Goal: Find specific page/section: Find specific page/section

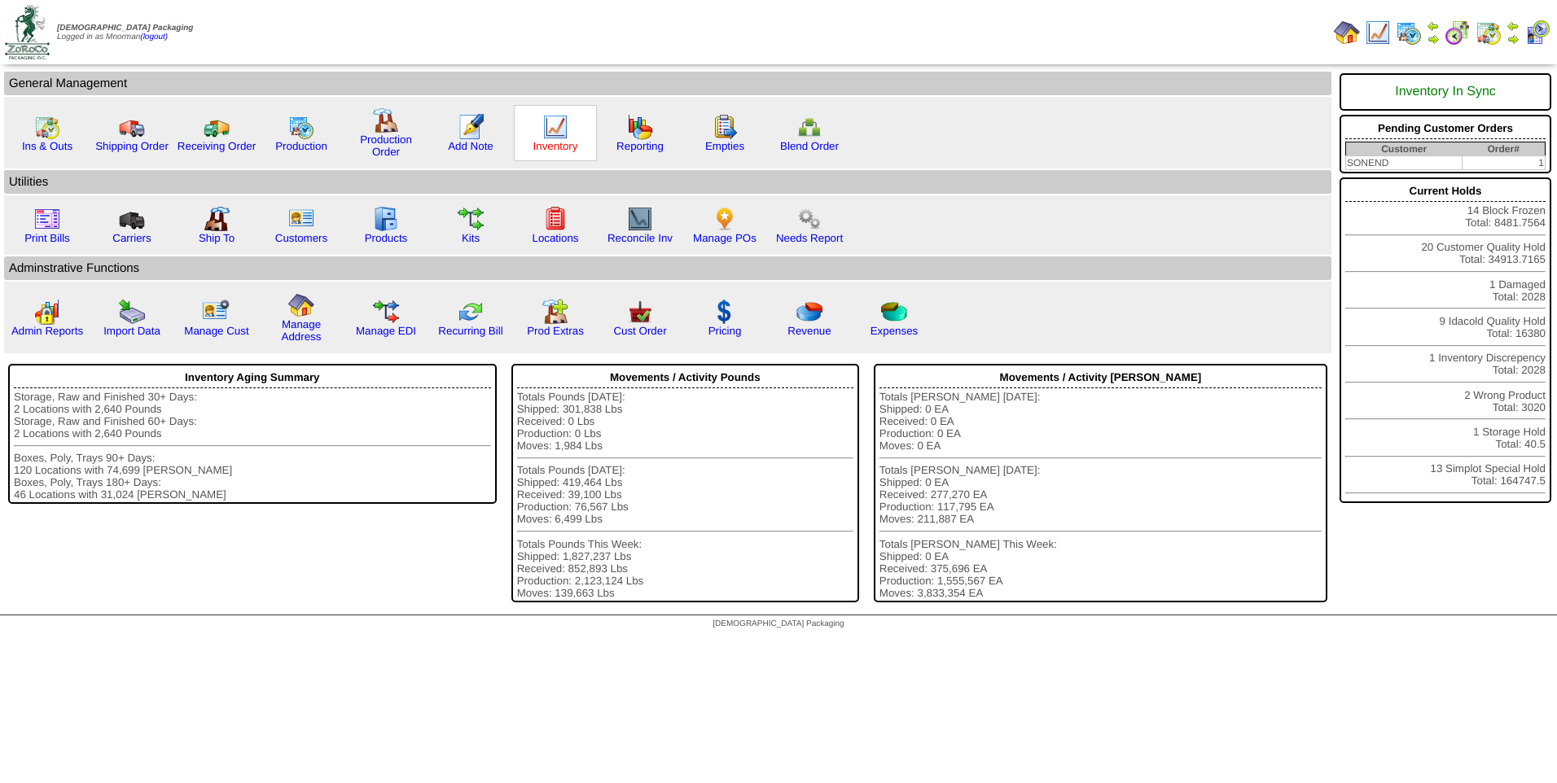
click at [558, 146] on link "Inventory" at bounding box center [555, 146] width 45 height 12
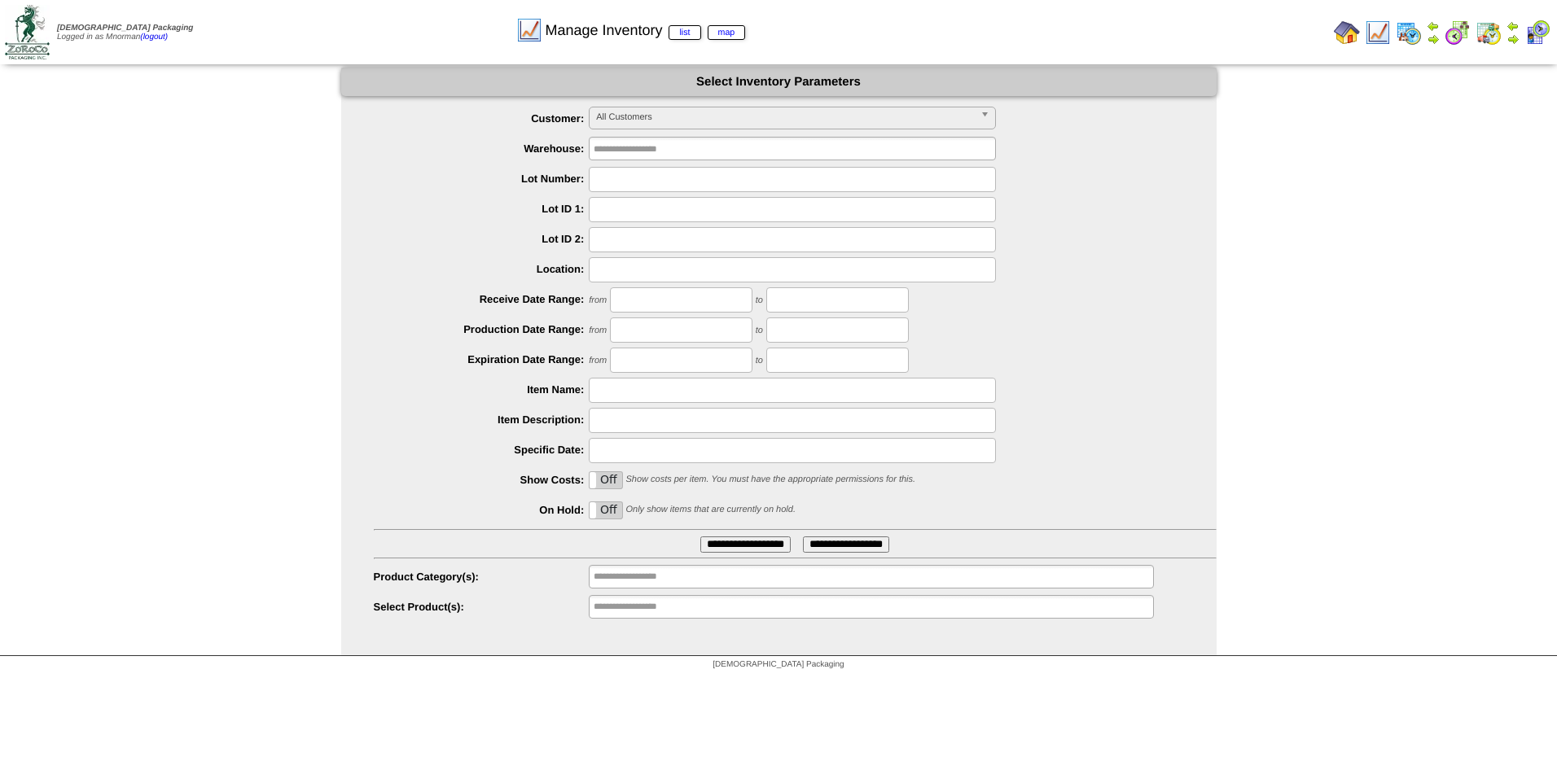
click at [683, 116] on span "All Customers" at bounding box center [785, 118] width 378 height 20
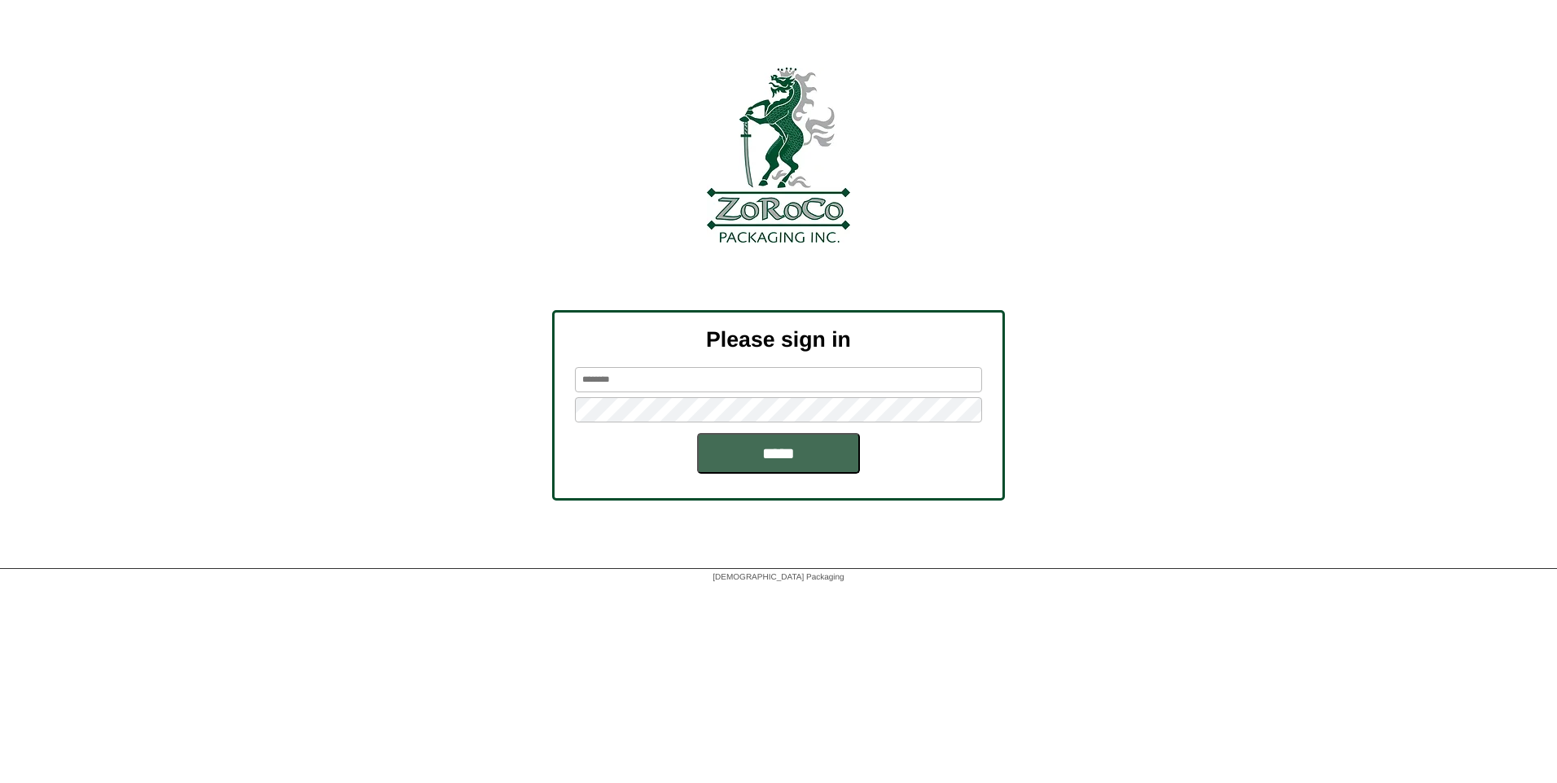
type input "*******"
click at [715, 444] on input "*****" at bounding box center [778, 453] width 163 height 41
